Goal: Task Accomplishment & Management: Use online tool/utility

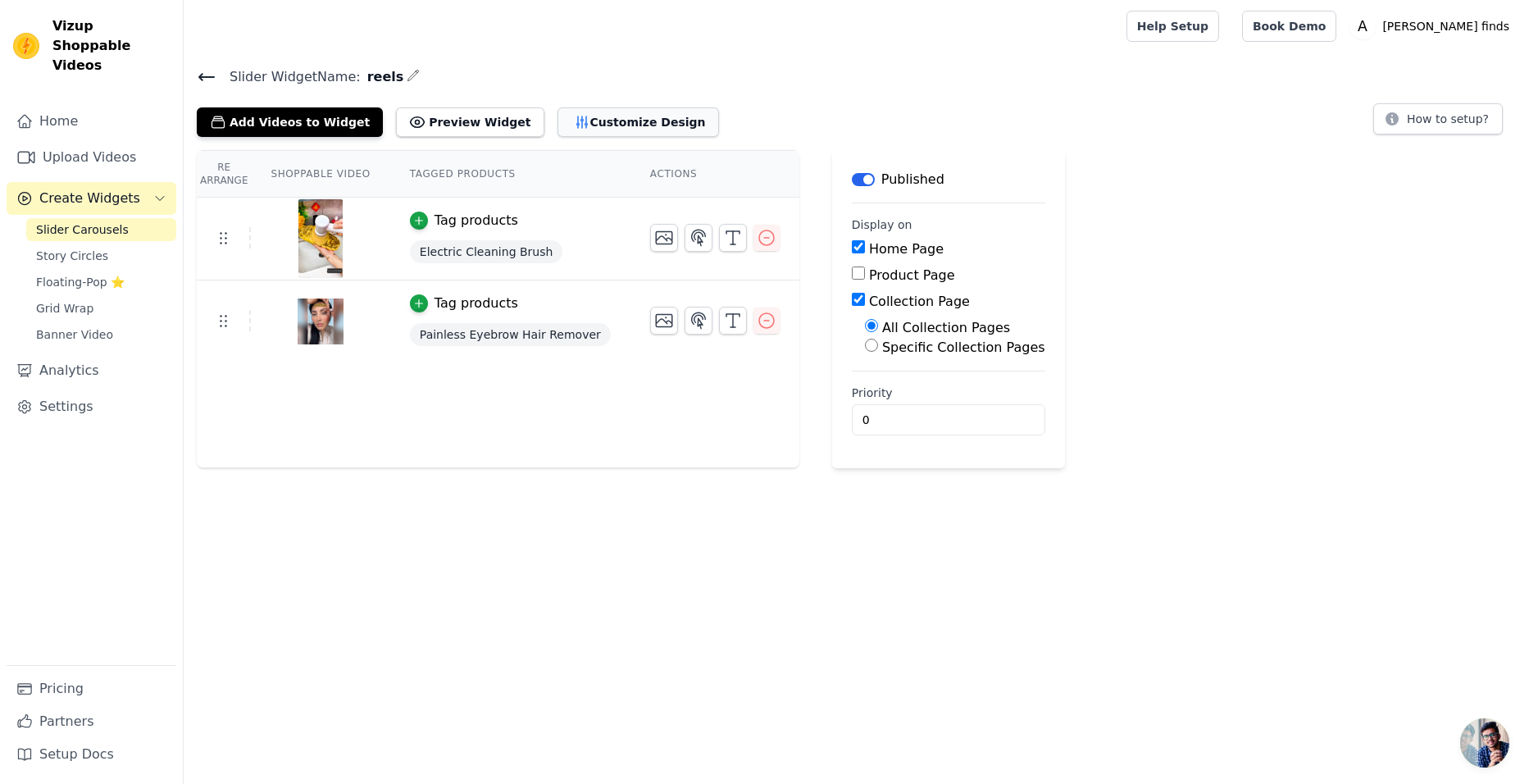
click at [588, 121] on button "Customize Design" at bounding box center [638, 122] width 161 height 29
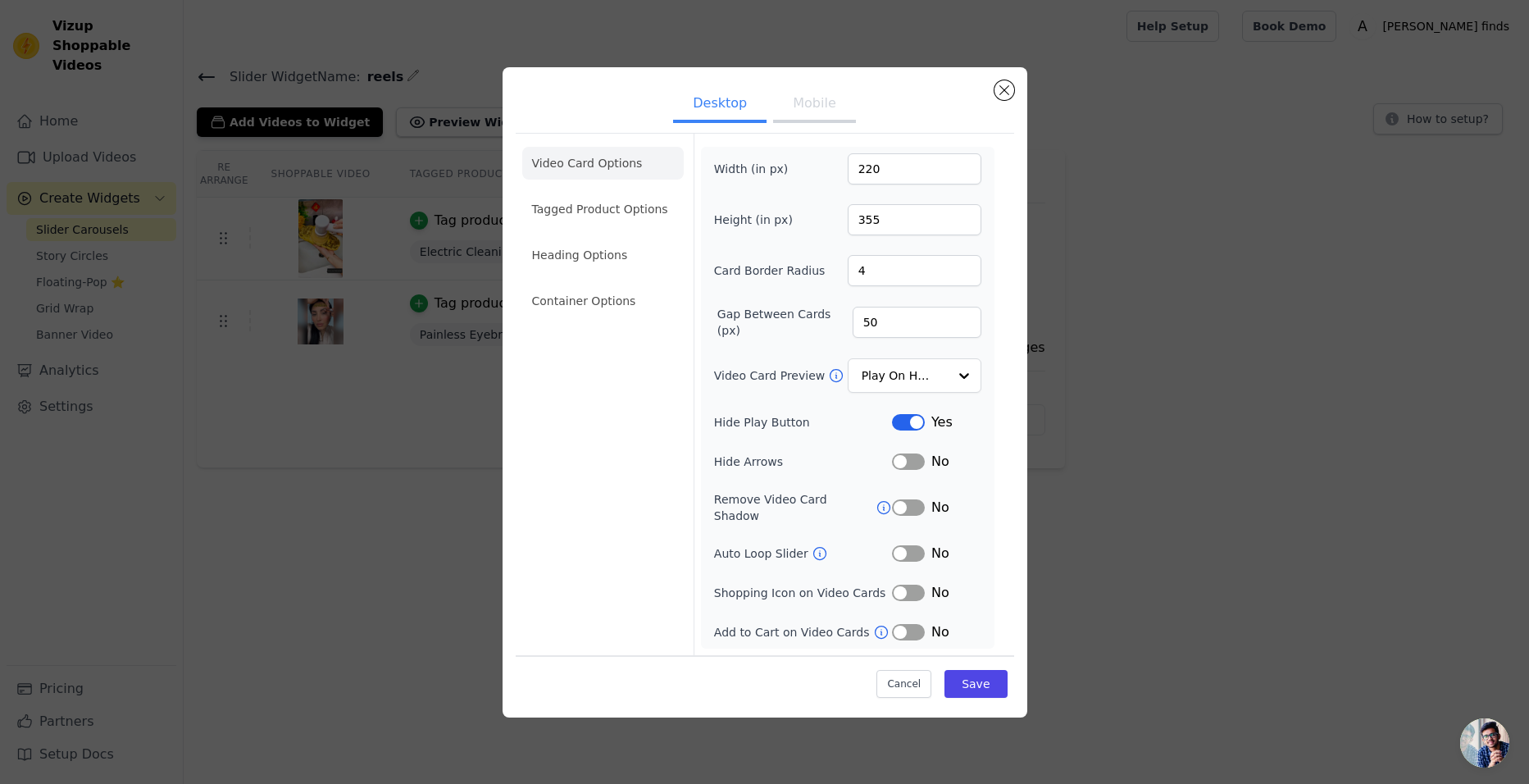
click at [826, 113] on button "Mobile" at bounding box center [814, 105] width 82 height 36
click at [596, 213] on li "Tagged Product Options" at bounding box center [603, 208] width 161 height 33
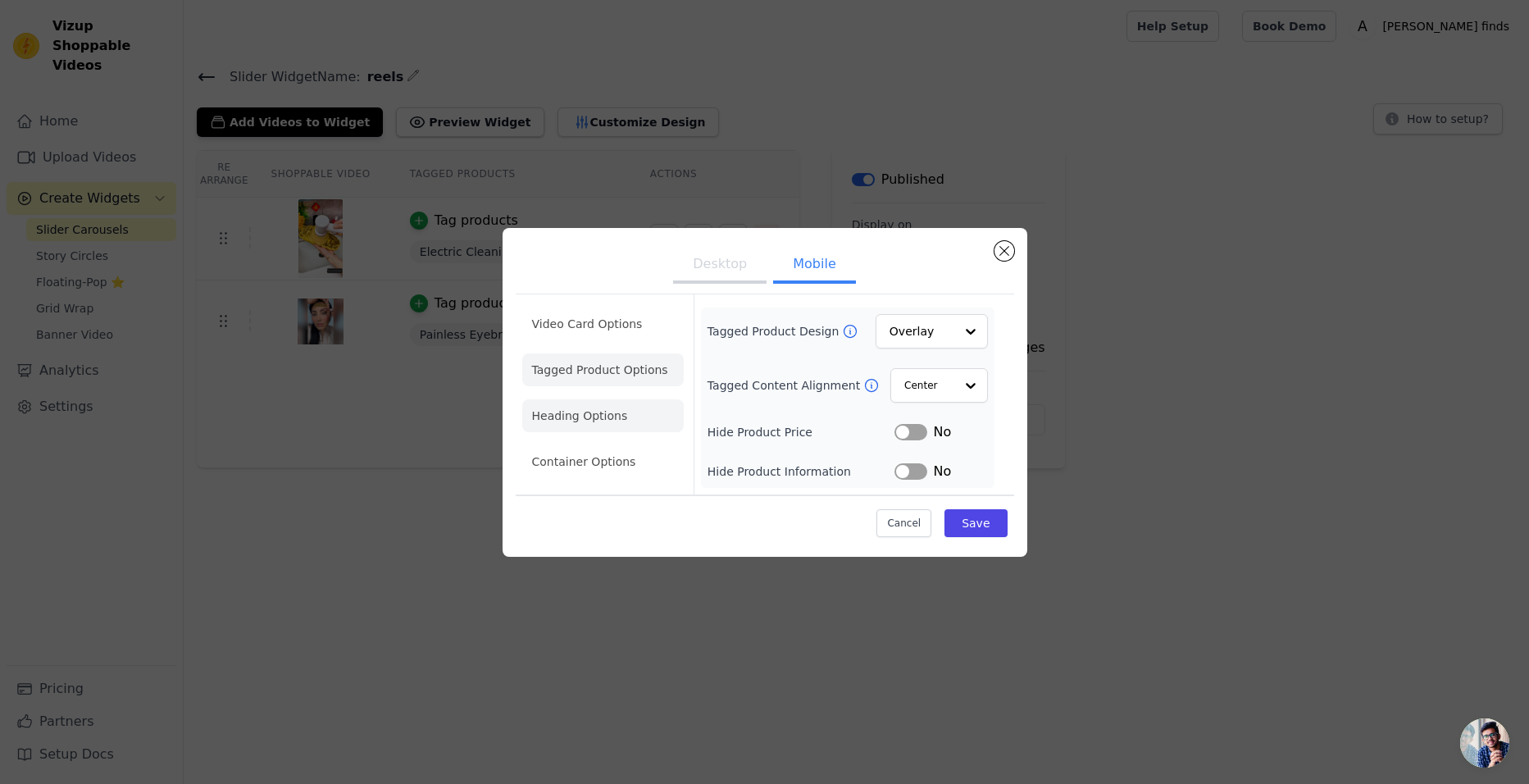
click at [584, 413] on li "Heading Options" at bounding box center [603, 415] width 161 height 33
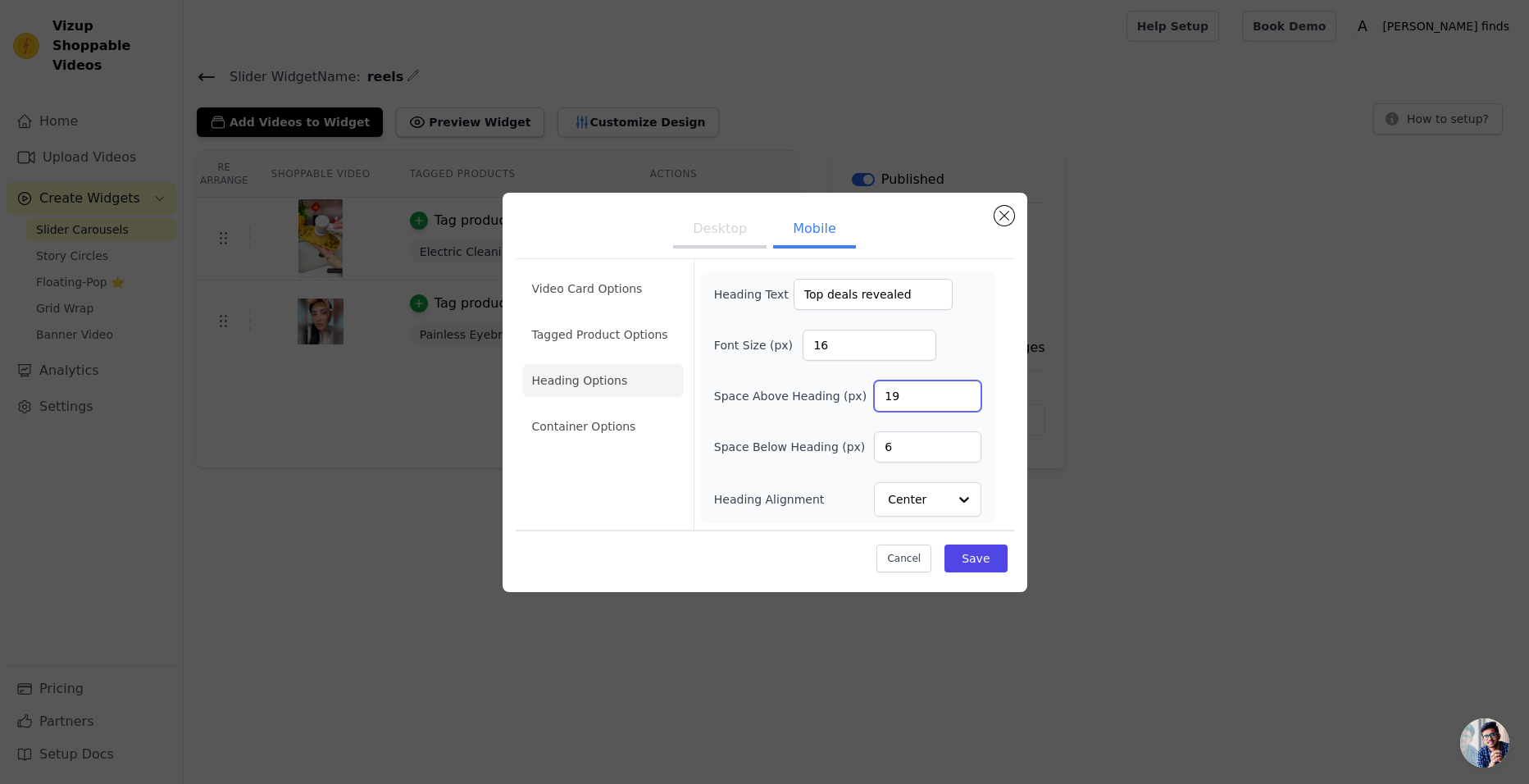
click at [964, 391] on input "19" at bounding box center [928, 395] width 106 height 31
type input "20"
click at [964, 391] on input "20" at bounding box center [928, 395] width 106 height 31
click at [919, 341] on input "17" at bounding box center [870, 345] width 134 height 31
click at [919, 341] on input "18" at bounding box center [870, 345] width 134 height 31
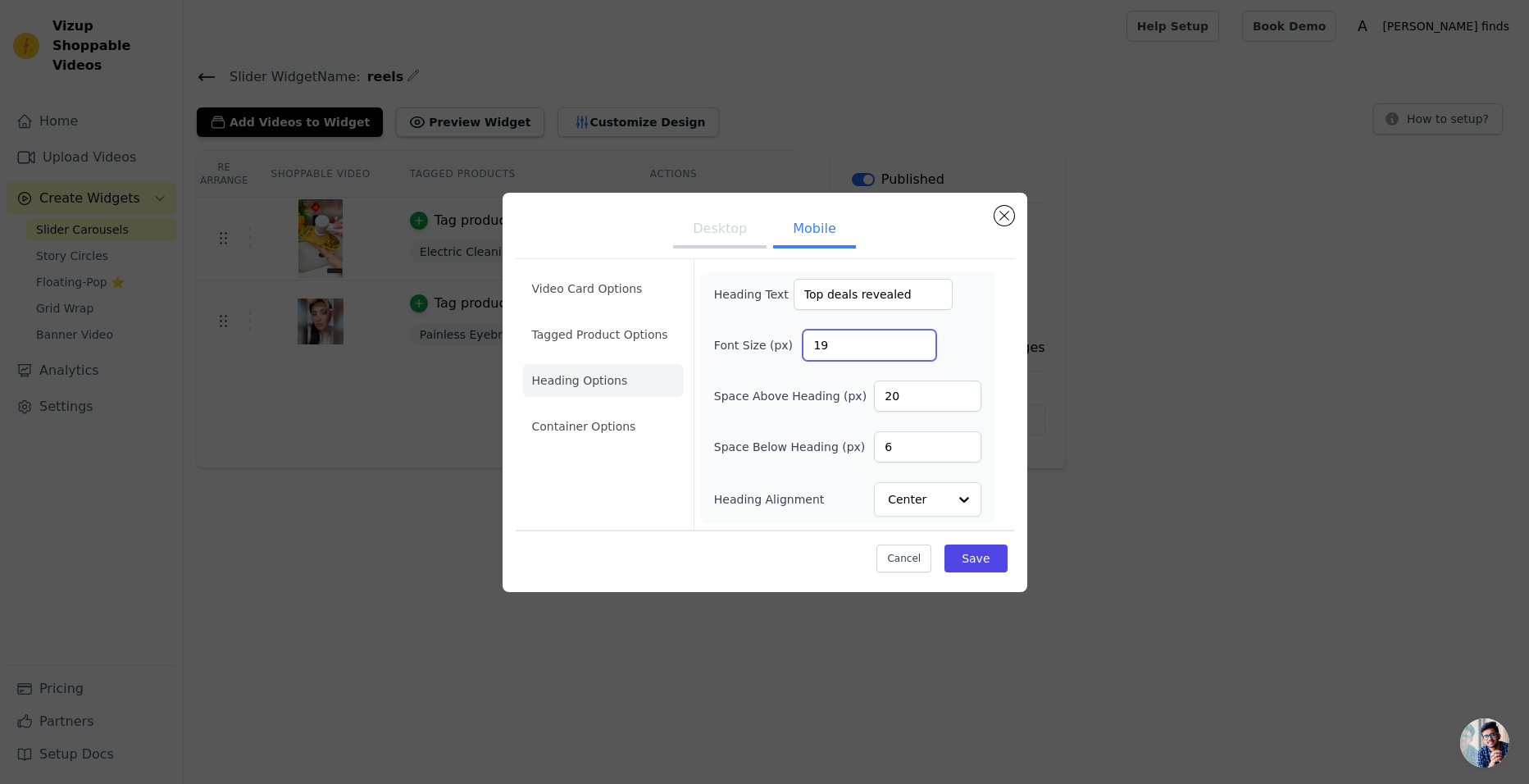
click at [919, 341] on input "19" at bounding box center [870, 345] width 134 height 31
click at [919, 341] on input "20" at bounding box center [870, 345] width 134 height 31
click at [970, 319] on div "Heading Text Top deals revealed Font Size (px) 20 Space Above Heading (px) 20 S…" at bounding box center [848, 397] width 268 height 238
type input "19"
click at [918, 349] on input "19" at bounding box center [870, 345] width 134 height 31
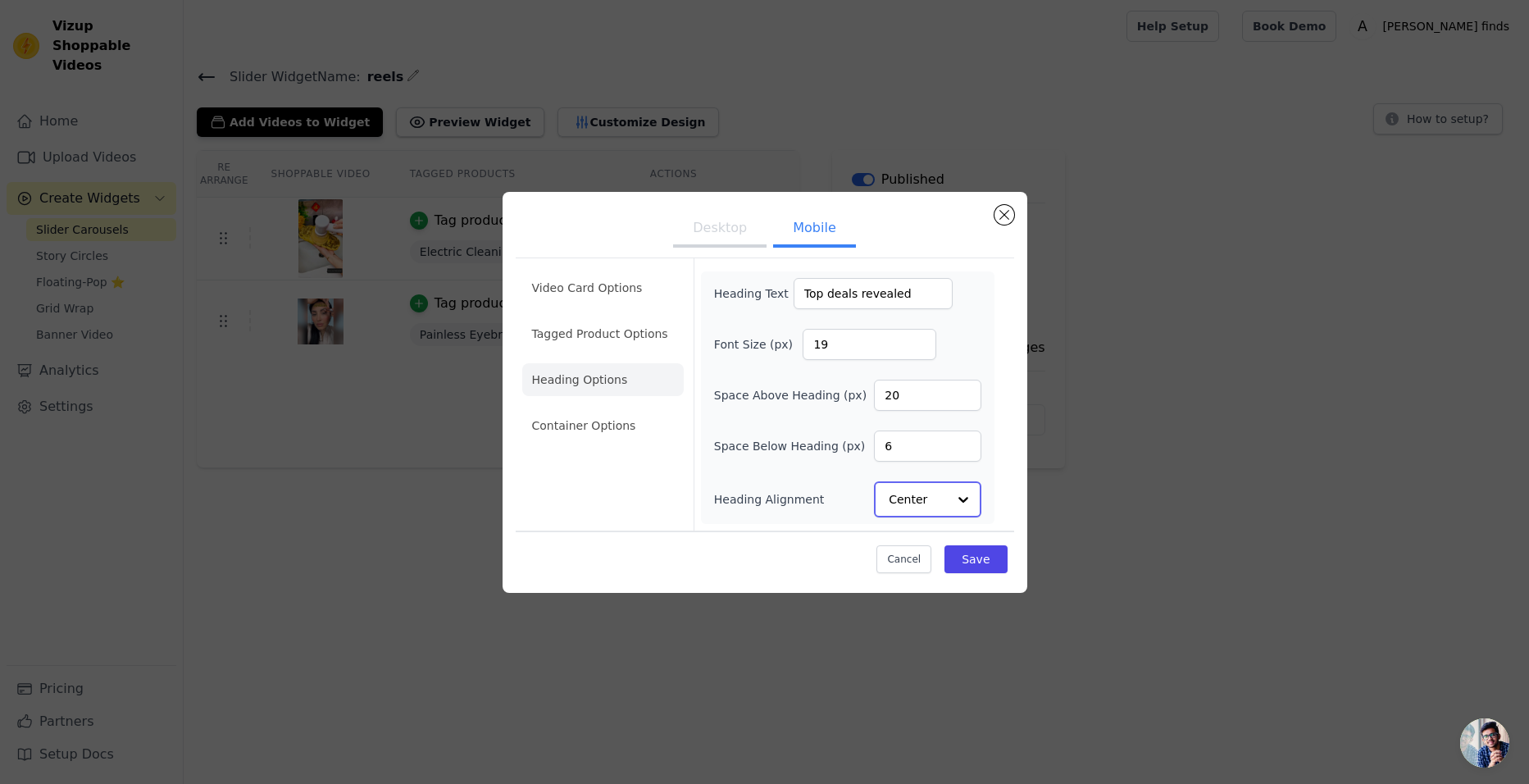
click at [964, 498] on div at bounding box center [964, 499] width 33 height 33
click at [964, 498] on div at bounding box center [964, 499] width 33 height 33
click at [966, 553] on button "Save" at bounding box center [976, 558] width 63 height 27
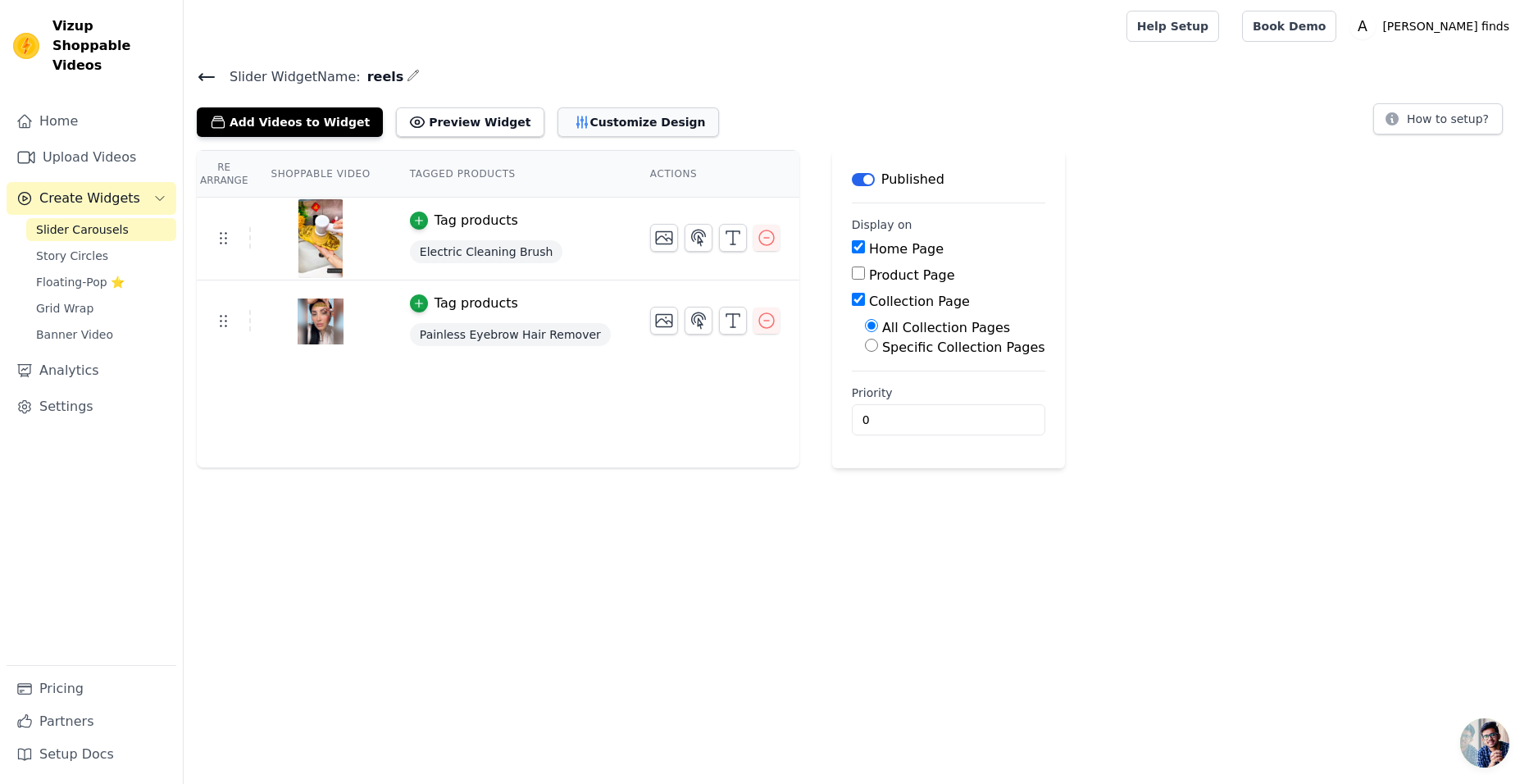
click at [558, 119] on button "Customize Design" at bounding box center [638, 122] width 161 height 29
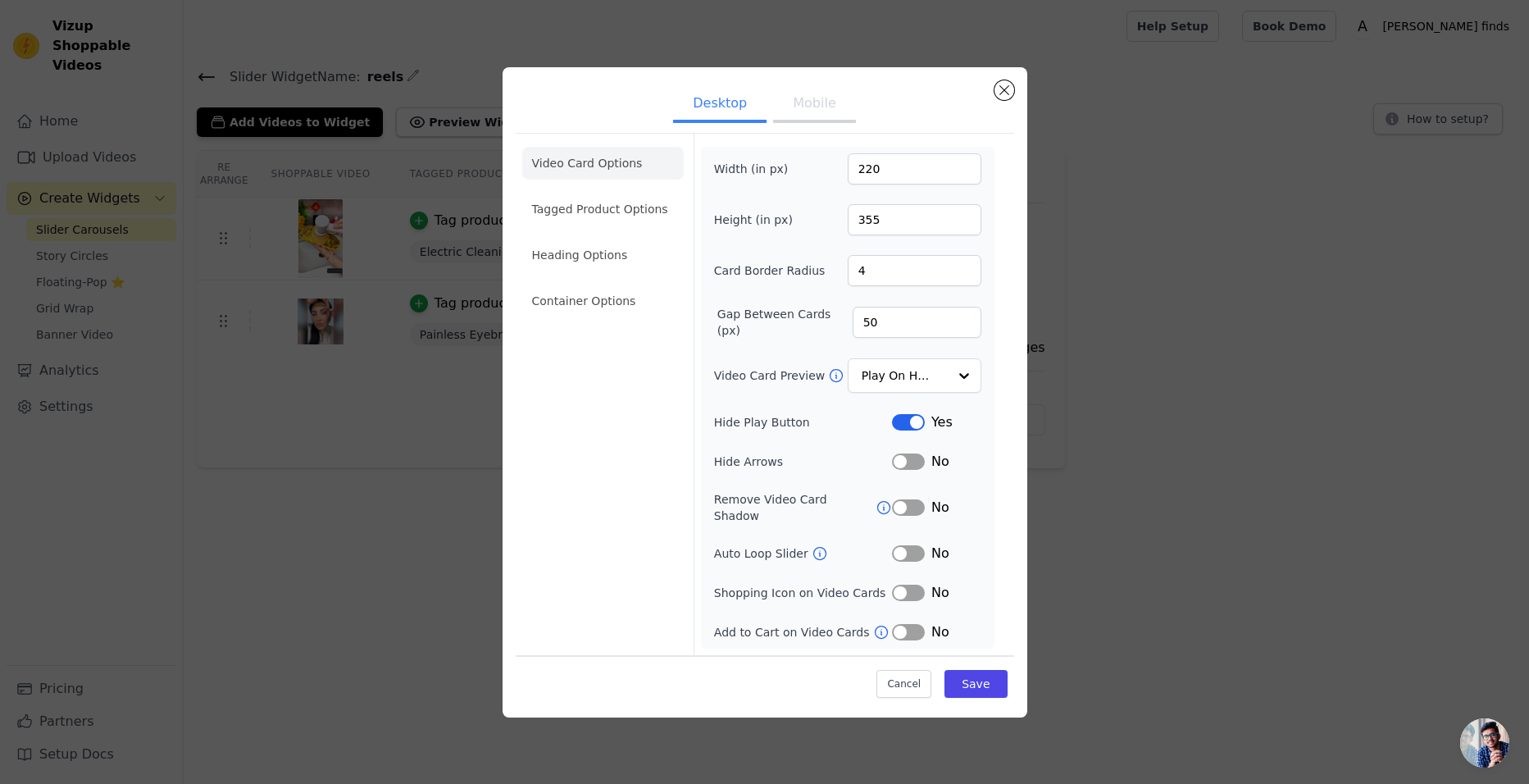
click at [803, 114] on button "Mobile" at bounding box center [814, 105] width 82 height 36
click at [589, 250] on li "Heading Options" at bounding box center [603, 253] width 161 height 33
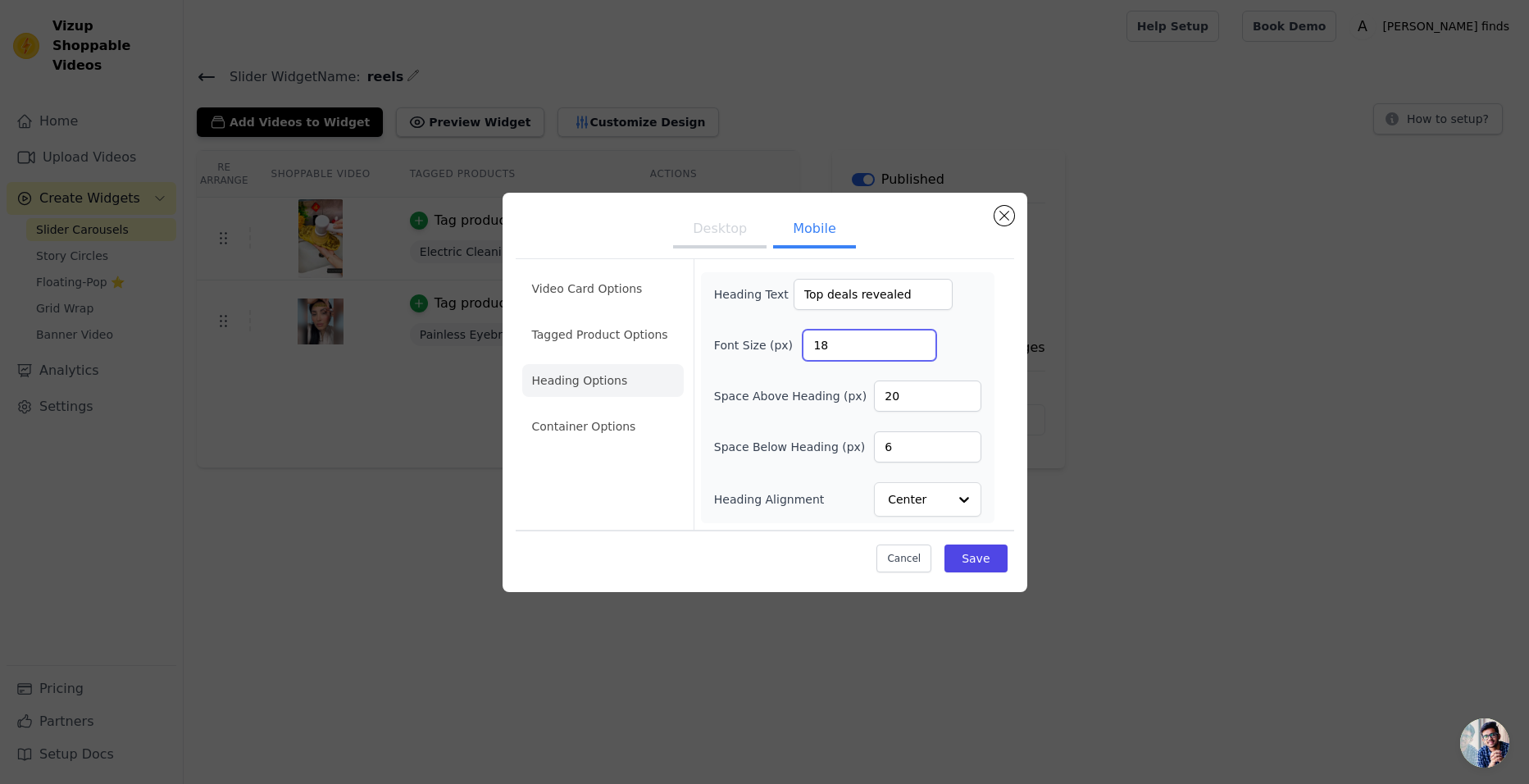
click at [920, 344] on input "18" at bounding box center [870, 345] width 134 height 31
click at [920, 344] on input "17" at bounding box center [870, 345] width 134 height 31
click at [920, 344] on input "9" at bounding box center [870, 345] width 134 height 31
click at [920, 341] on input "23" at bounding box center [870, 345] width 134 height 31
click at [920, 341] on input "24" at bounding box center [870, 345] width 134 height 31
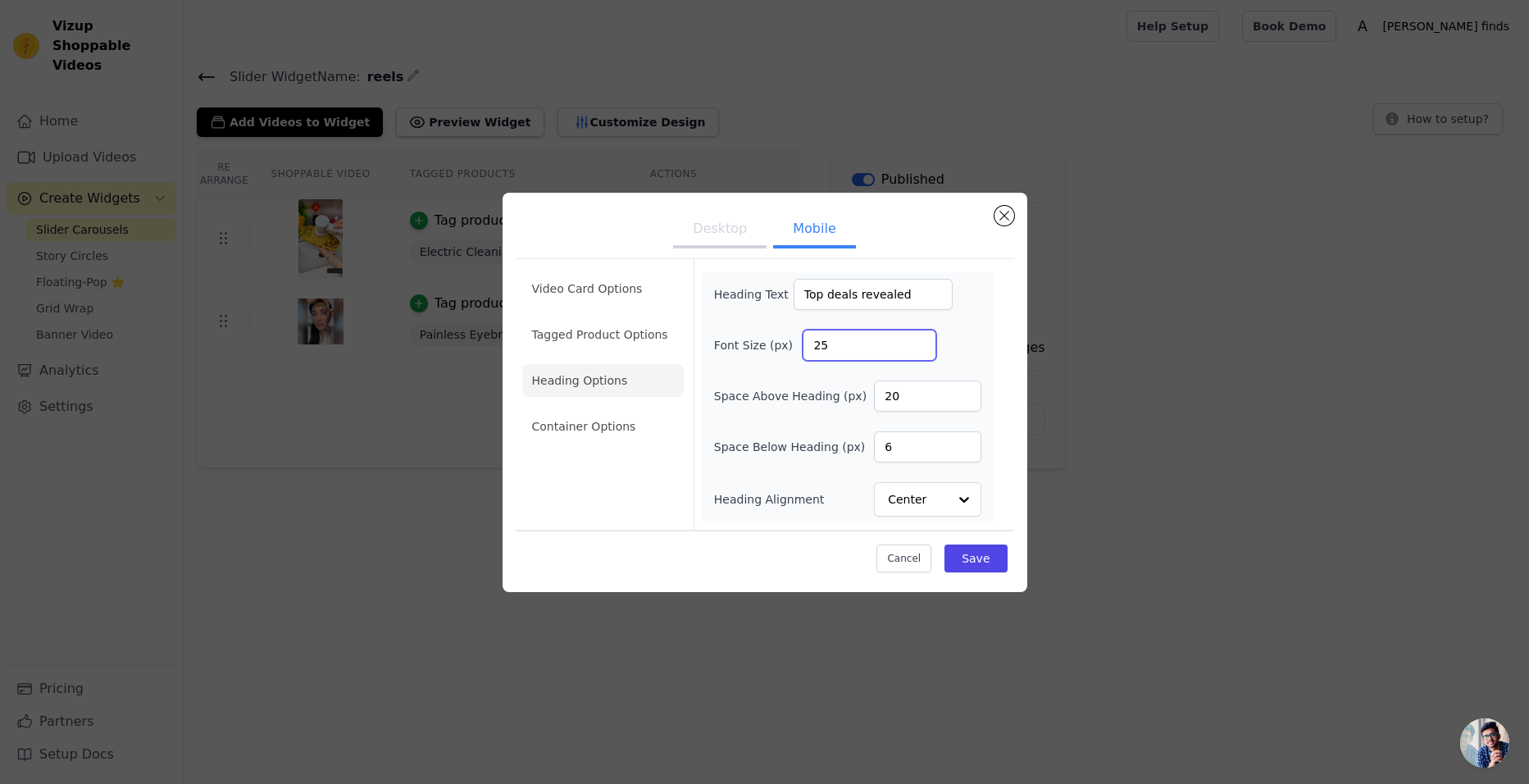
type input "25"
click at [920, 341] on input "25" at bounding box center [870, 345] width 134 height 31
click at [963, 391] on input "21" at bounding box center [928, 395] width 106 height 31
click at [963, 391] on input "22" at bounding box center [928, 395] width 106 height 31
click at [963, 391] on input "23" at bounding box center [928, 395] width 106 height 31
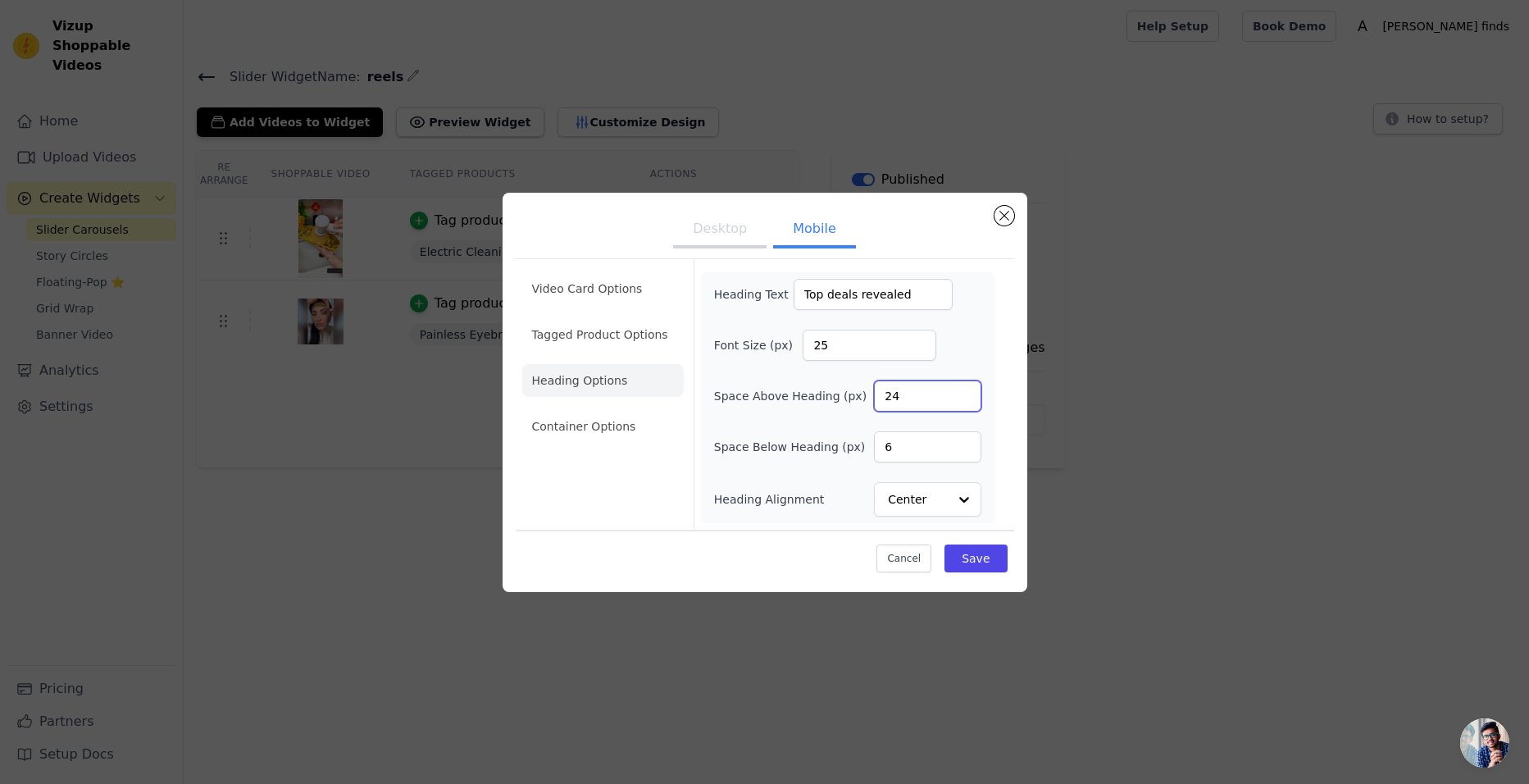
click at [963, 391] on input "24" at bounding box center [928, 395] width 106 height 31
type input "25"
click at [963, 391] on input "25" at bounding box center [928, 395] width 106 height 31
click at [966, 442] on input "15" at bounding box center [928, 447] width 106 height 31
click at [966, 442] on input "16" at bounding box center [928, 447] width 106 height 31
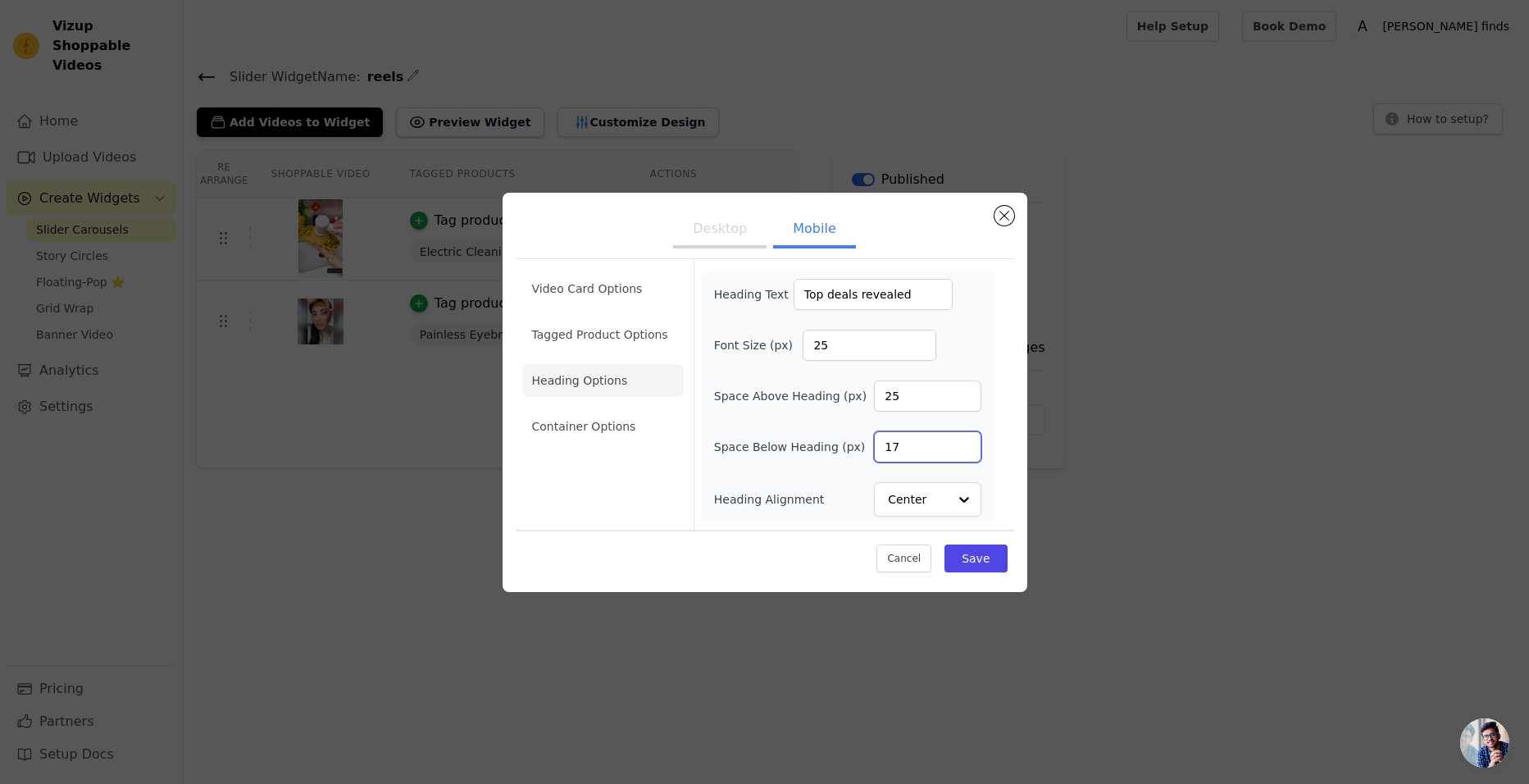
click at [966, 442] on input "17" at bounding box center [928, 447] width 106 height 31
click at [966, 442] on input "18" at bounding box center [928, 447] width 106 height 31
click at [966, 442] on input "19" at bounding box center [928, 447] width 106 height 31
type input "20"
click at [966, 442] on input "20" at bounding box center [928, 447] width 106 height 31
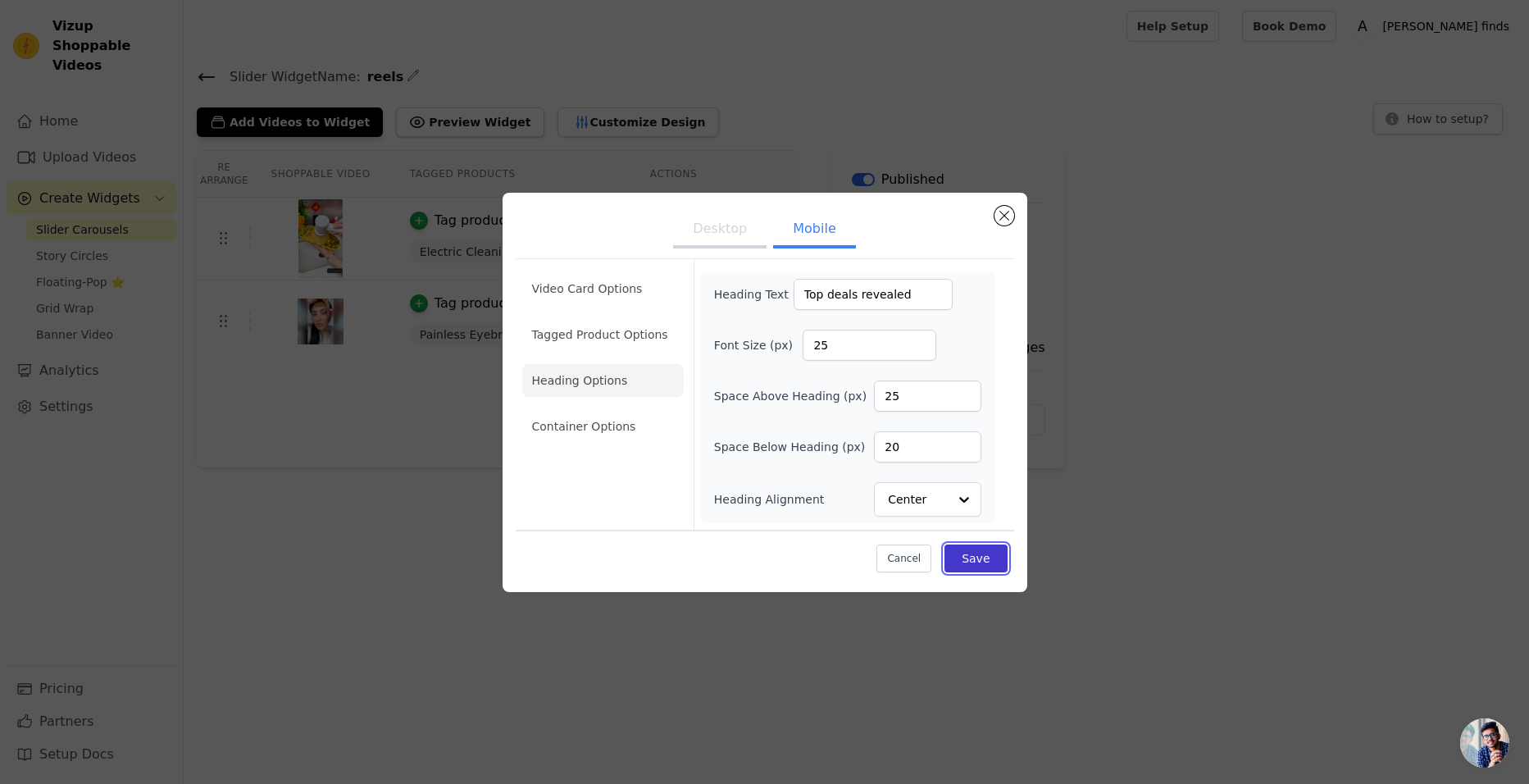
click at [981, 552] on button "Save" at bounding box center [976, 558] width 63 height 27
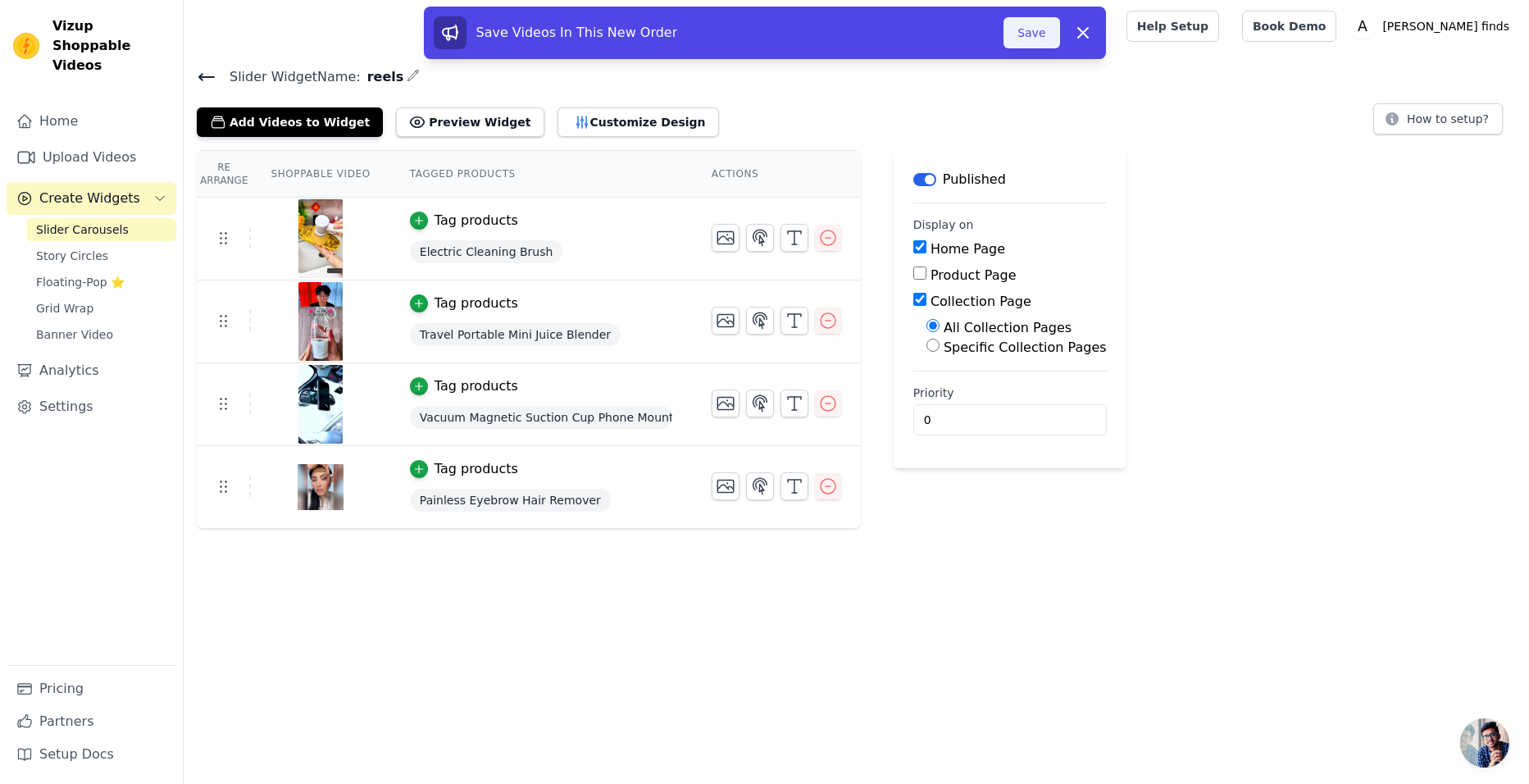
click at [1026, 28] on button "Save" at bounding box center [1031, 33] width 56 height 31
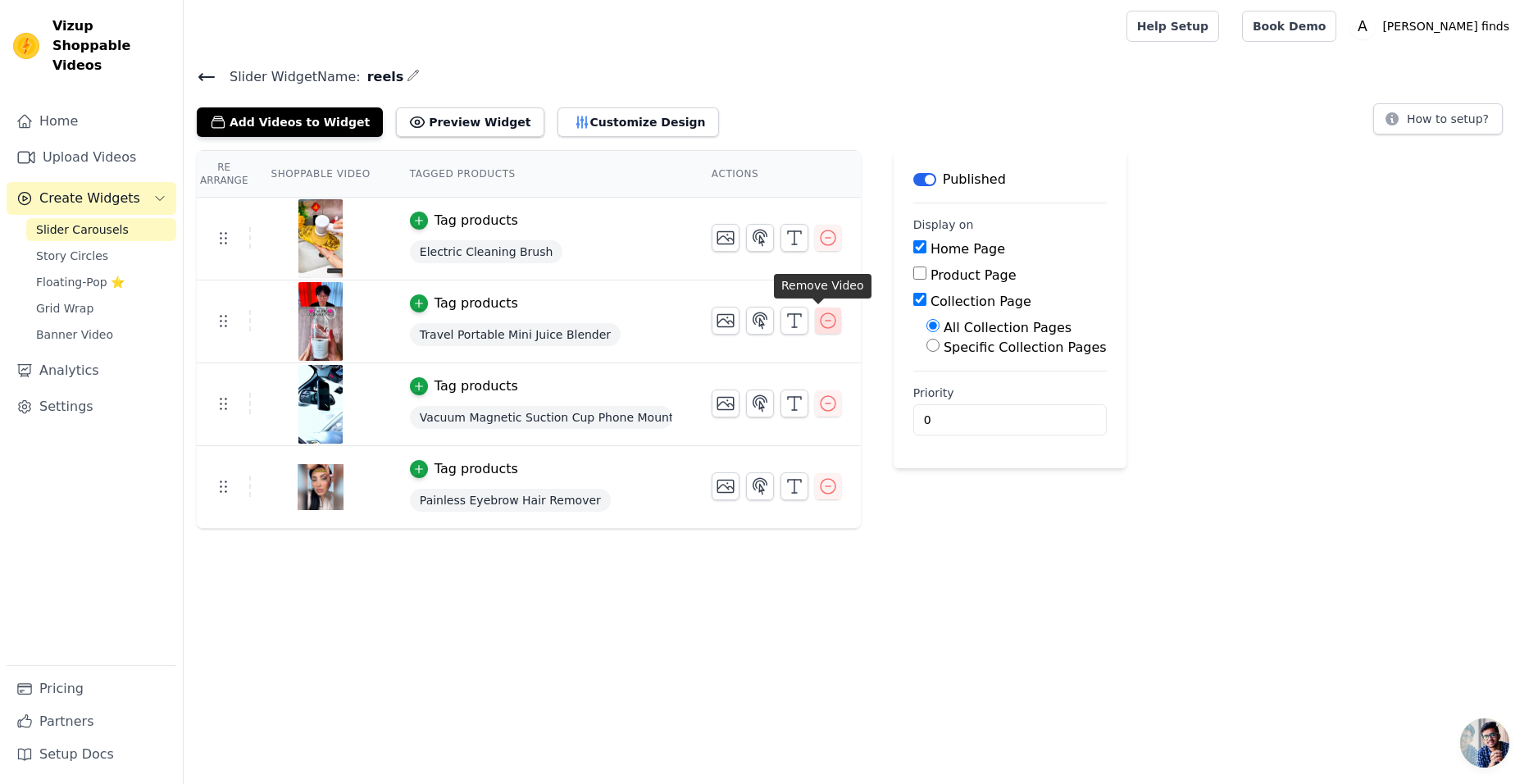
click at [819, 321] on icon "button" at bounding box center [828, 320] width 20 height 20
